Goal: Task Accomplishment & Management: Manage account settings

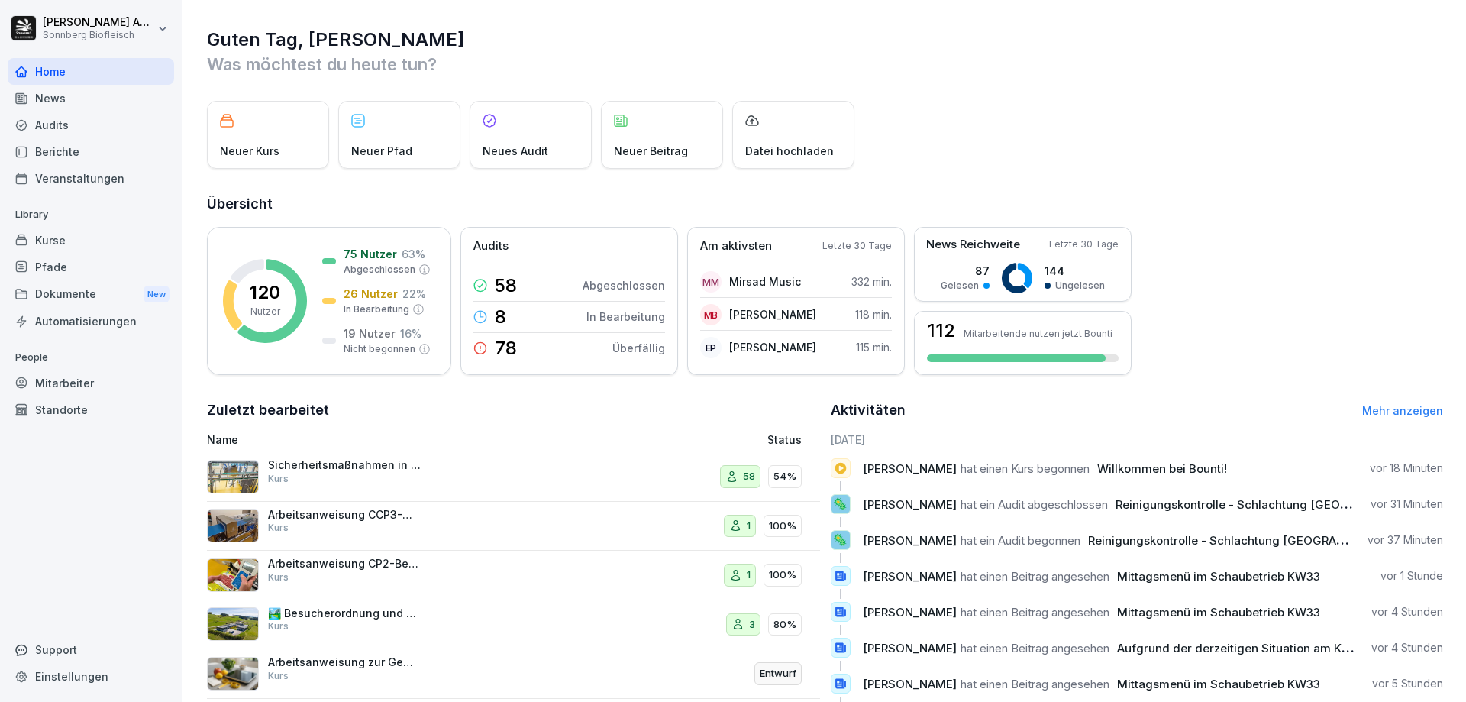
scroll to position [85, 0]
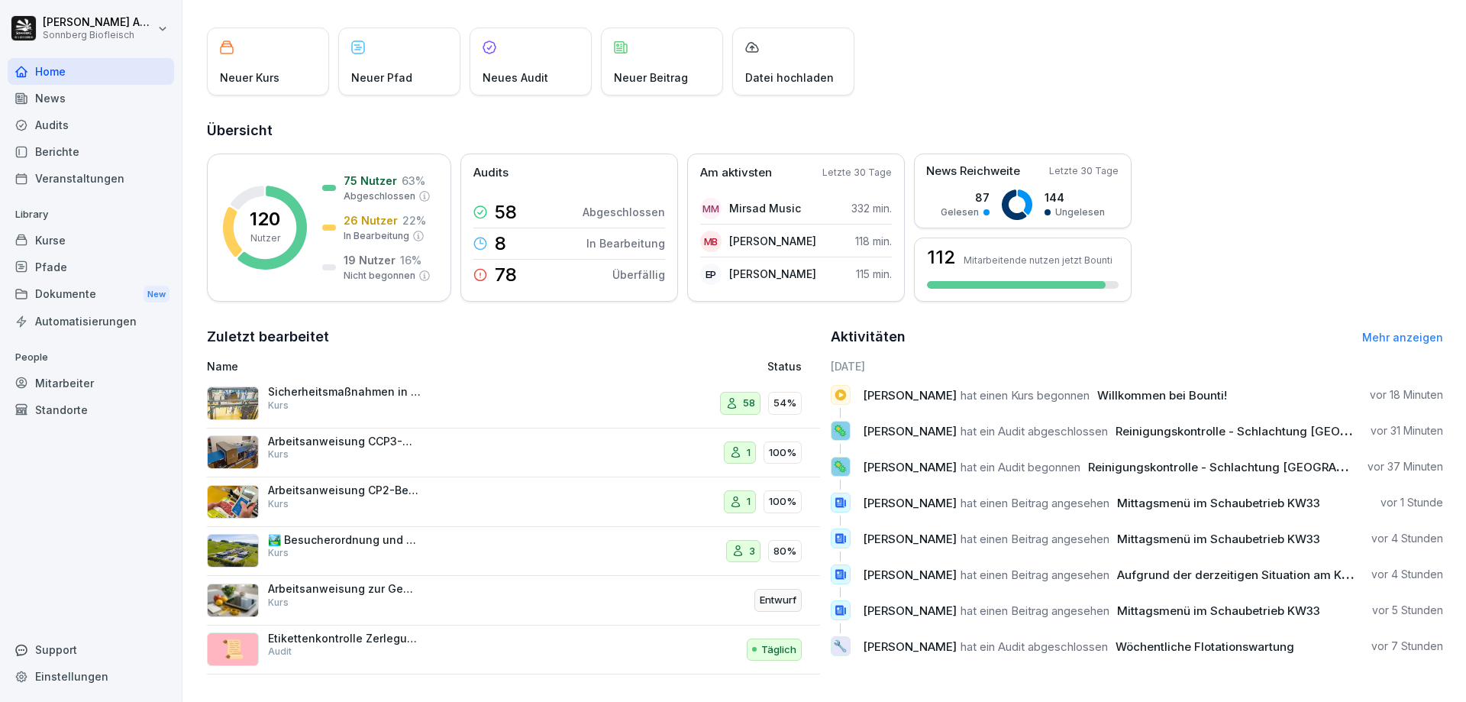
click at [64, 247] on div "Kurse" at bounding box center [91, 240] width 166 height 27
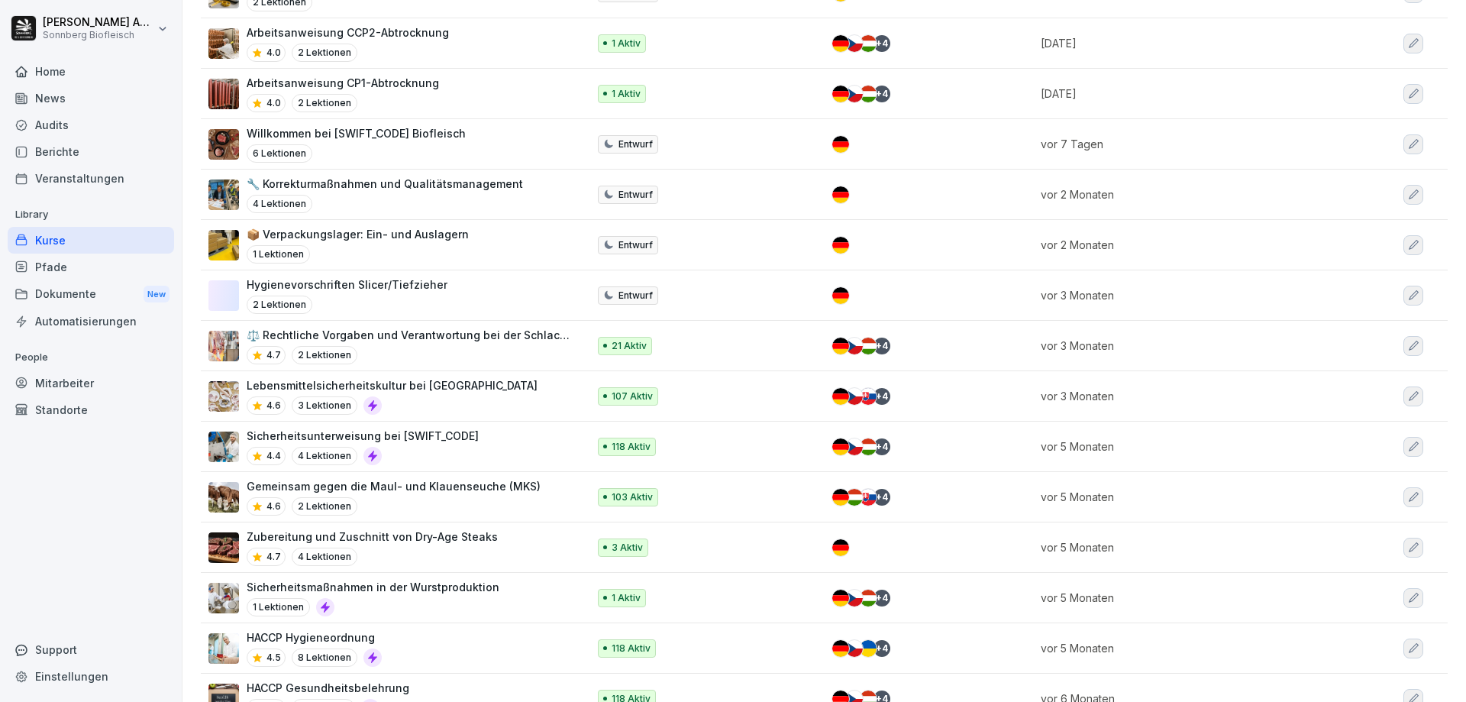
scroll to position [535, 0]
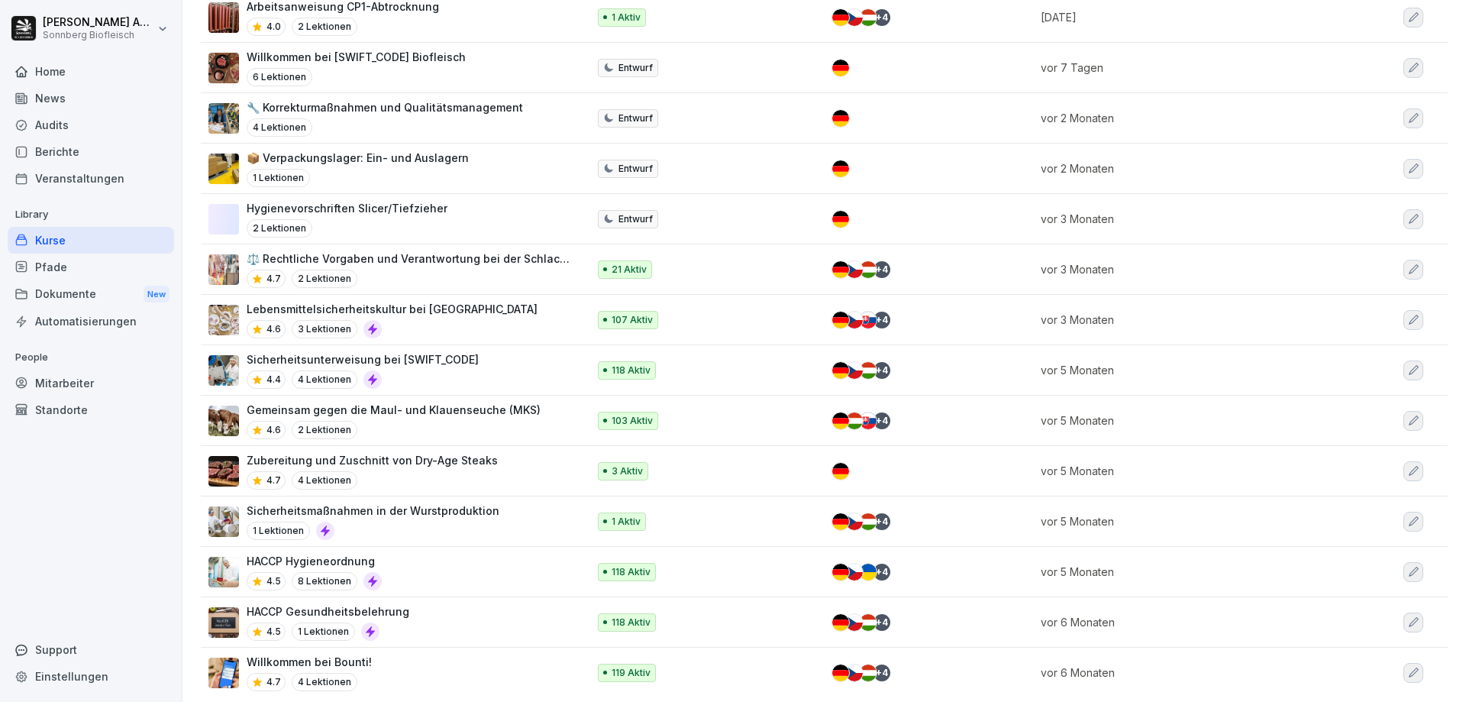
click at [415, 574] on div "HACCP Hygieneordnung 4.5 8 Lektionen" at bounding box center [390, 571] width 364 height 37
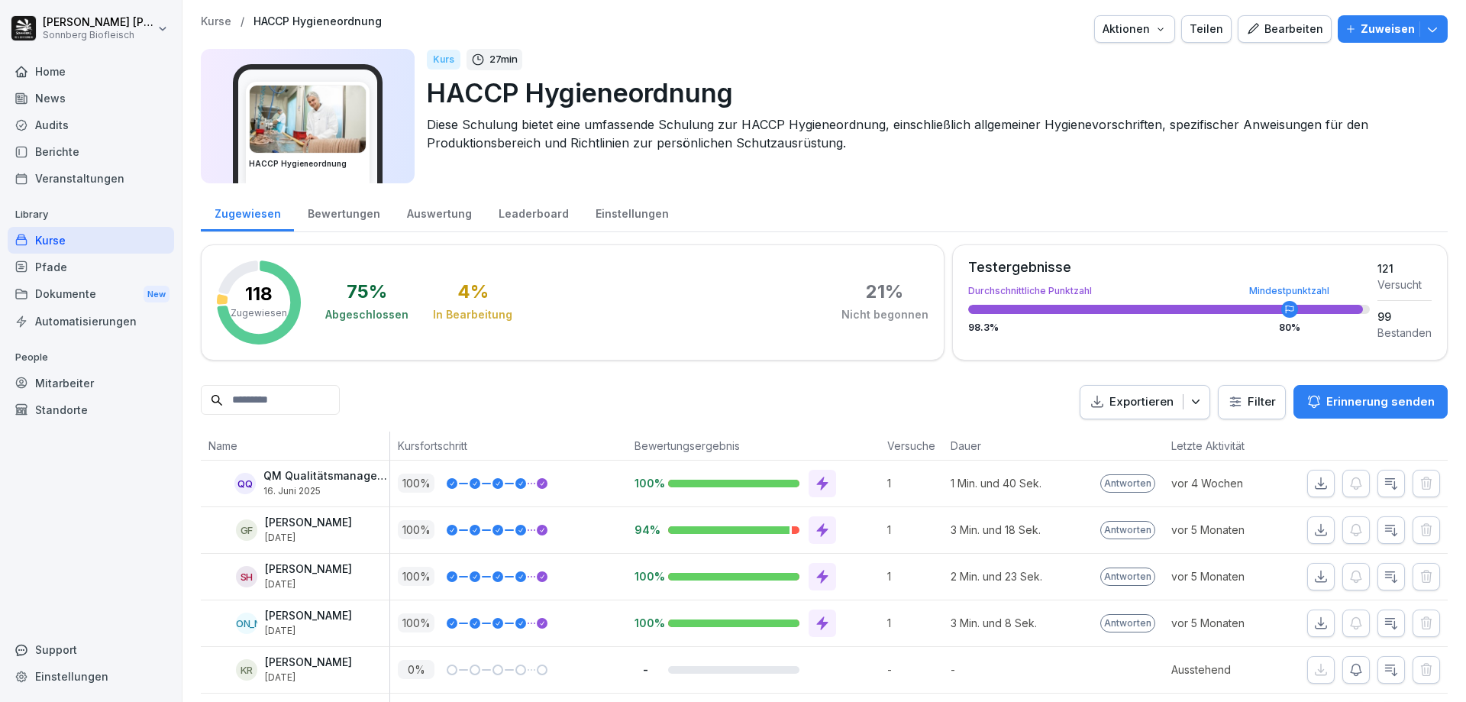
click at [257, 396] on input at bounding box center [270, 400] width 139 height 30
type input "****"
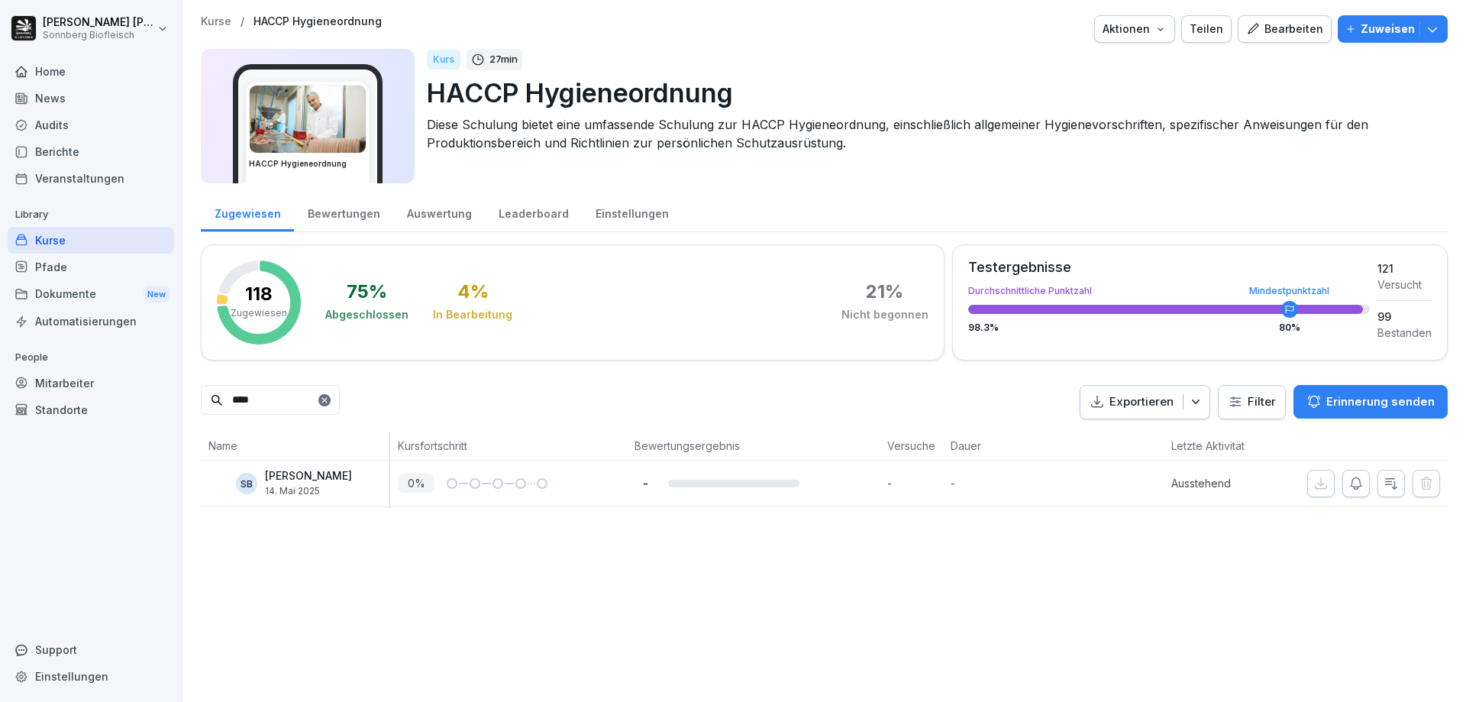
drag, startPoint x: 328, startPoint y: 396, endPoint x: 131, endPoint y: 387, distance: 197.2
click at [131, 387] on div "Benjamin Anibas Sonnberg Biofleisch Home News Audits Berichte Veranstaltungen L…" at bounding box center [733, 351] width 1466 height 702
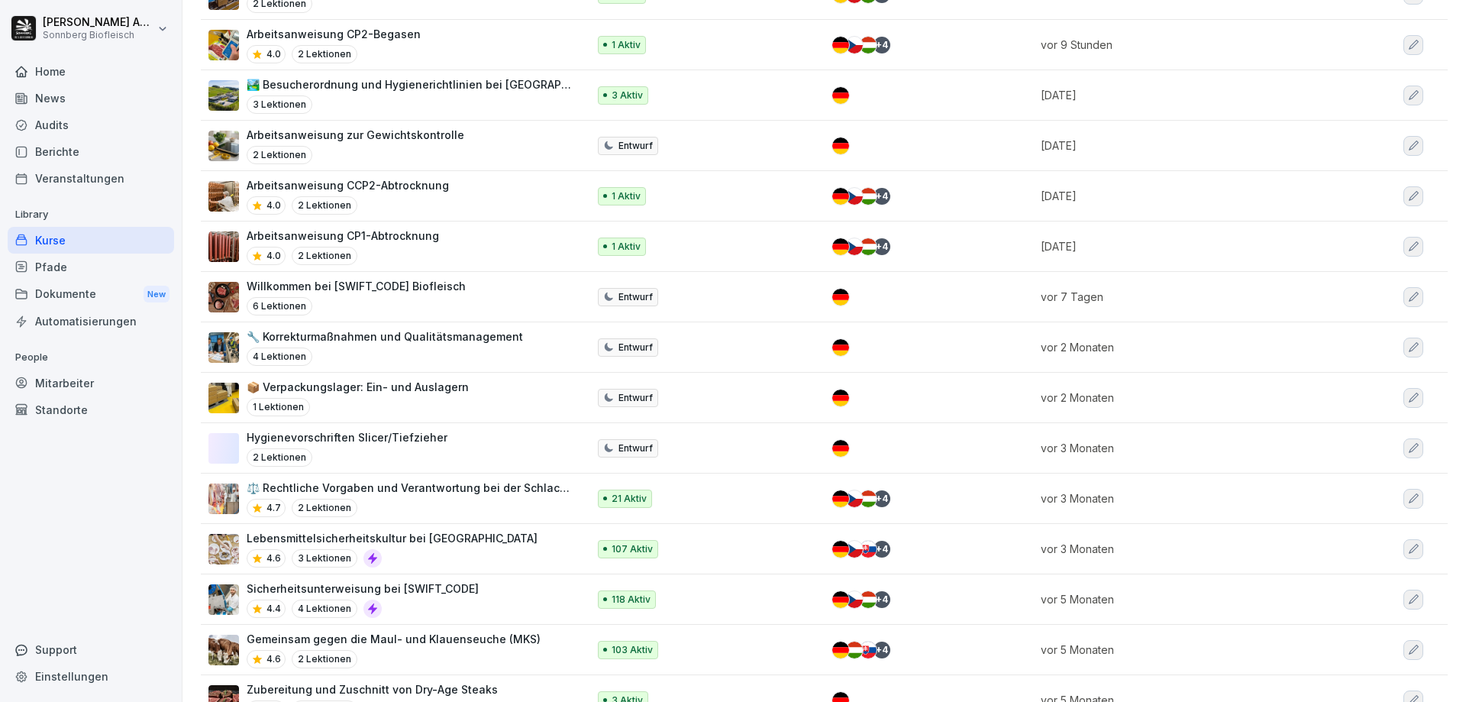
scroll to position [382, 0]
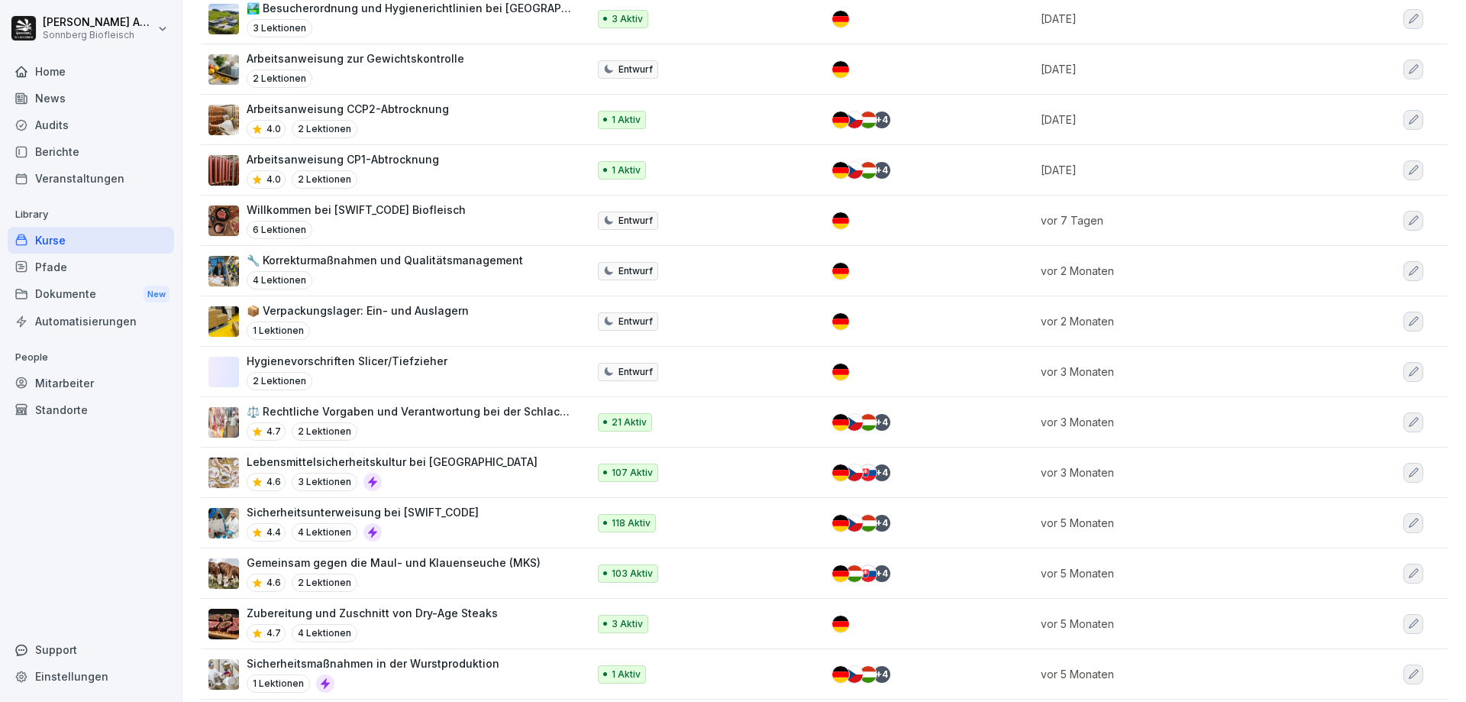
click at [444, 527] on div "4.4 4 Lektionen" at bounding box center [363, 532] width 232 height 18
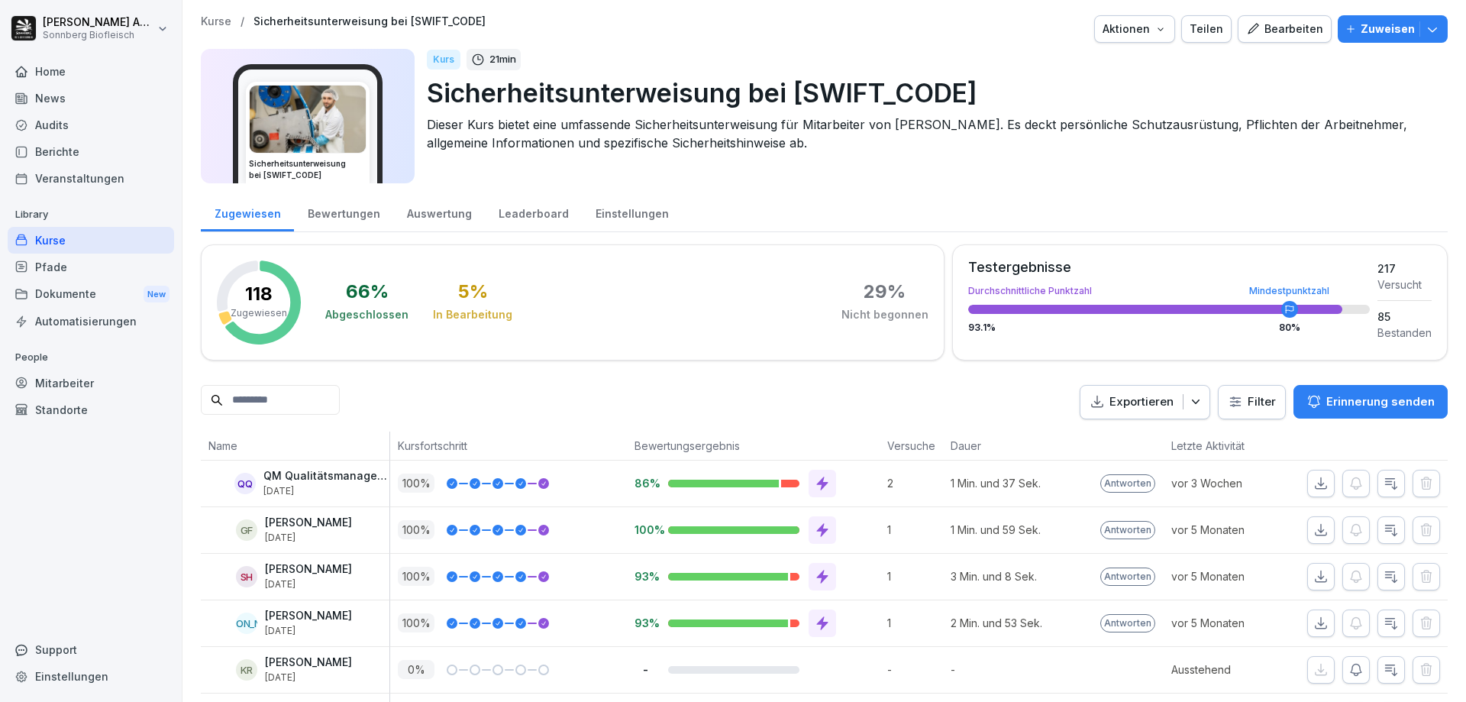
click at [340, 400] on input at bounding box center [270, 400] width 139 height 30
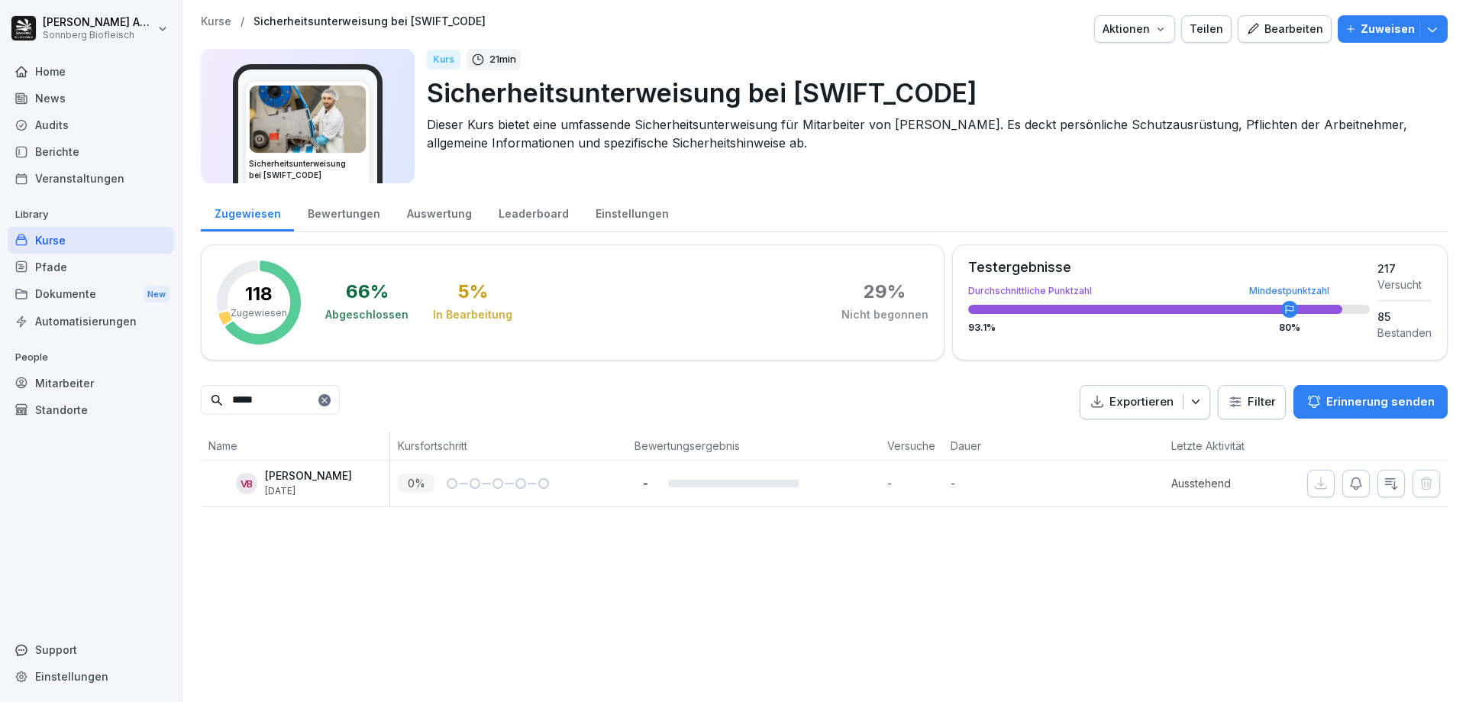
drag, startPoint x: 317, startPoint y: 399, endPoint x: 177, endPoint y: 396, distance: 139.8
click at [183, 396] on div "Kurse / Sicherheitsunterweisung bei [SWIFT_CODE] Aktionen Teilen Bearbeiten Zuw…" at bounding box center [825, 261] width 1284 height 522
type input "******"
